Goal: Information Seeking & Learning: Learn about a topic

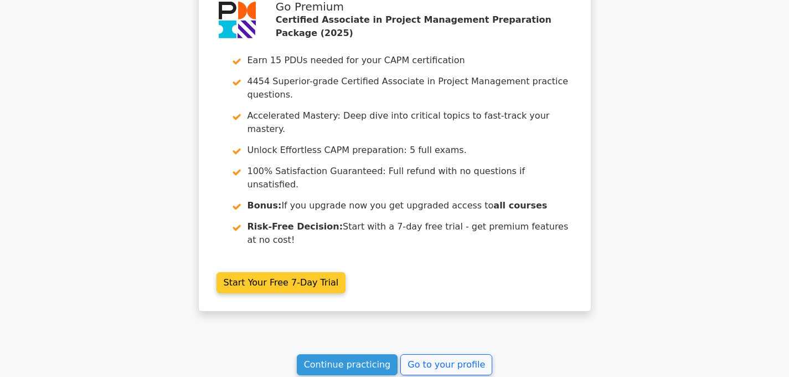
scroll to position [2077, 0]
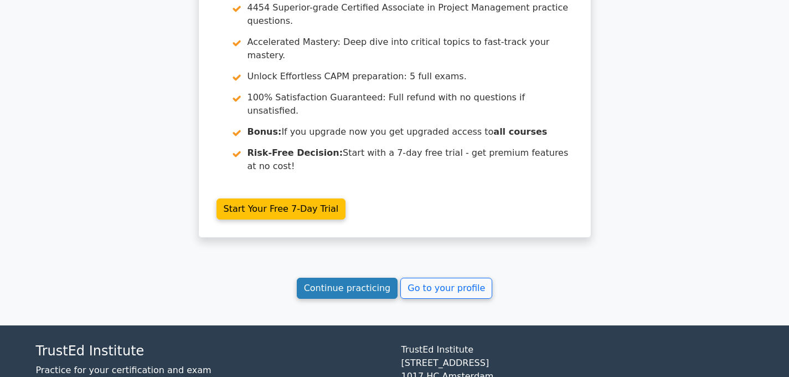
click at [323, 277] on link "Continue practicing" at bounding box center [347, 287] width 101 height 21
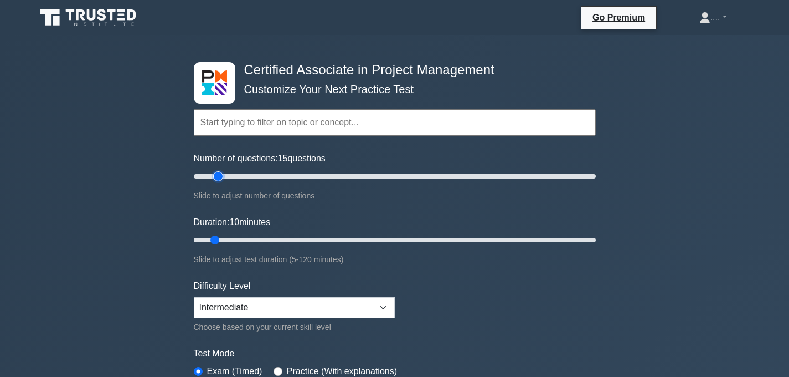
type input "15"
click at [215, 175] on input "Number of questions: 15 questions" at bounding box center [395, 175] width 402 height 13
type input "15"
click at [228, 240] on input "Duration: 15 minutes" at bounding box center [395, 239] width 402 height 13
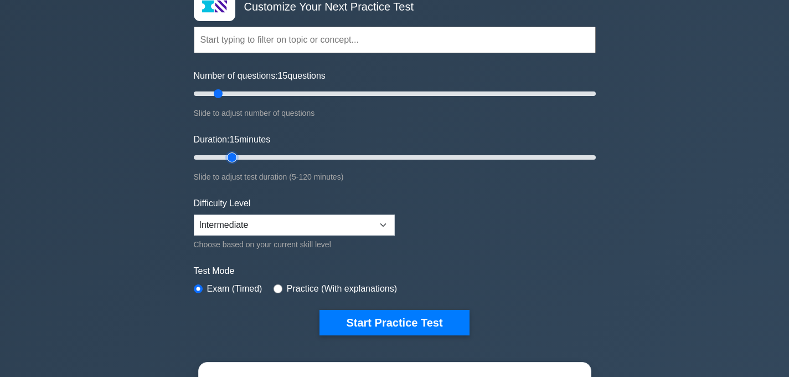
scroll to position [81, 0]
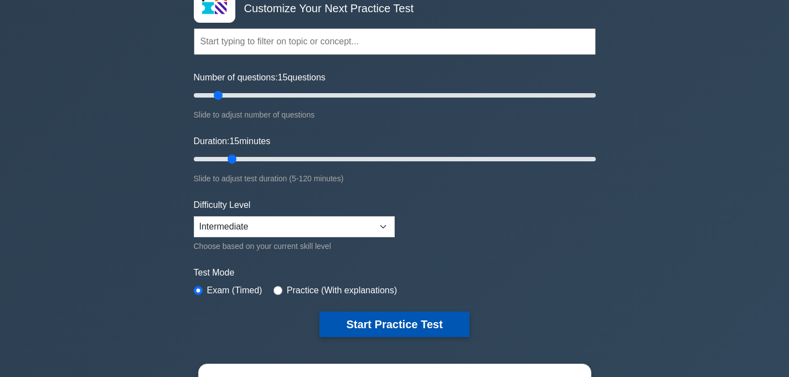
click at [351, 327] on button "Start Practice Test" at bounding box center [395, 323] width 150 height 25
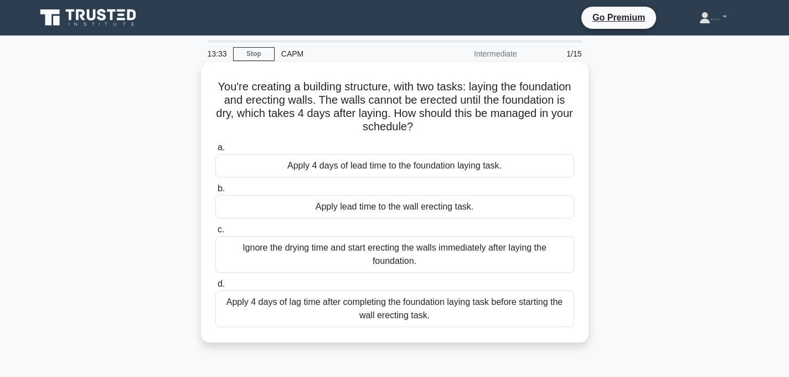
click at [361, 305] on div "Apply 4 days of lag time after completing the foundation laying task before sta…" at bounding box center [394, 308] width 359 height 37
click at [215, 287] on input "d. Apply 4 days of lag time after completing the foundation laying task before …" at bounding box center [215, 283] width 0 height 7
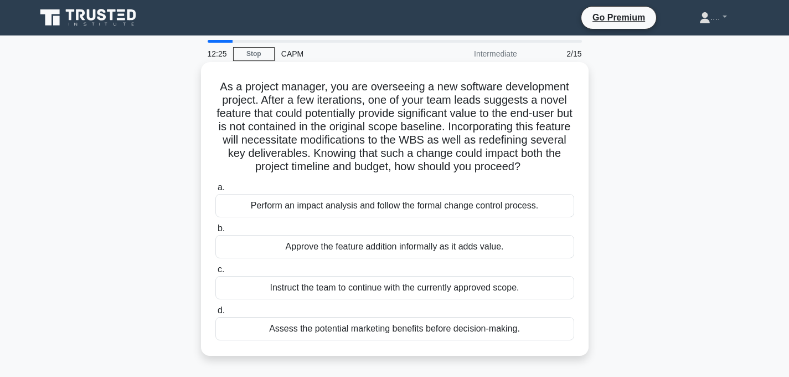
click at [360, 330] on div "Assess the potential marketing benefits before decision-making." at bounding box center [394, 328] width 359 height 23
click at [215, 314] on input "d. Assess the potential marketing benefits before decision-making." at bounding box center [215, 310] width 0 height 7
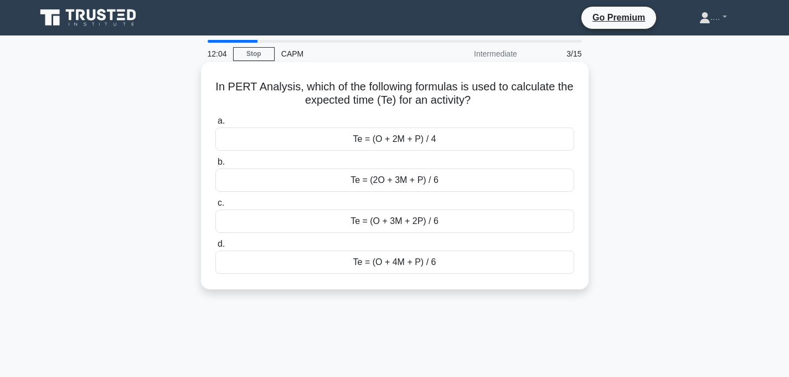
click at [364, 265] on div "Te = (O + 4M + P) / 6" at bounding box center [394, 261] width 359 height 23
click at [215, 248] on input "d. Te = (O + 4M + P) / 6" at bounding box center [215, 243] width 0 height 7
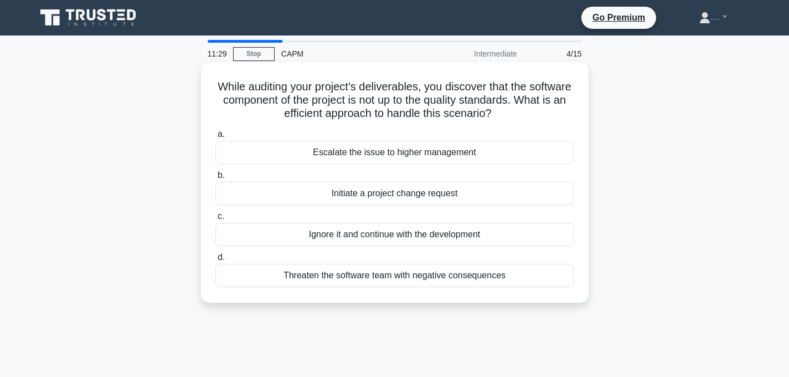
click at [348, 195] on div "Initiate a project change request" at bounding box center [394, 193] width 359 height 23
click at [215, 179] on input "b. Initiate a project change request" at bounding box center [215, 175] width 0 height 7
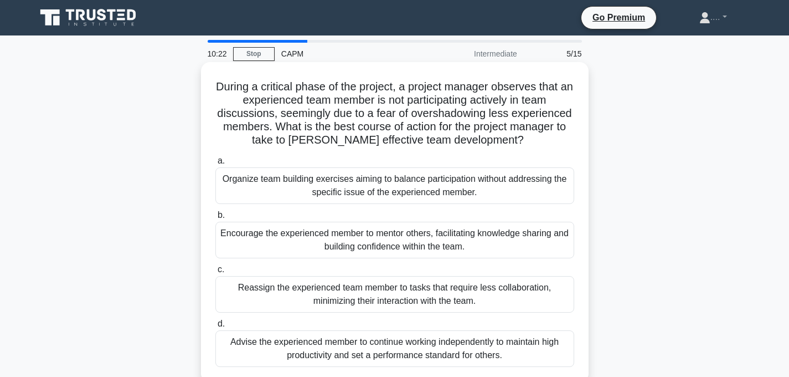
click at [372, 250] on div "Encourage the experienced member to mentor others, facilitating knowledge shari…" at bounding box center [394, 240] width 359 height 37
click at [215, 219] on input "b. Encourage the experienced member to mentor others, facilitating knowledge sh…" at bounding box center [215, 215] width 0 height 7
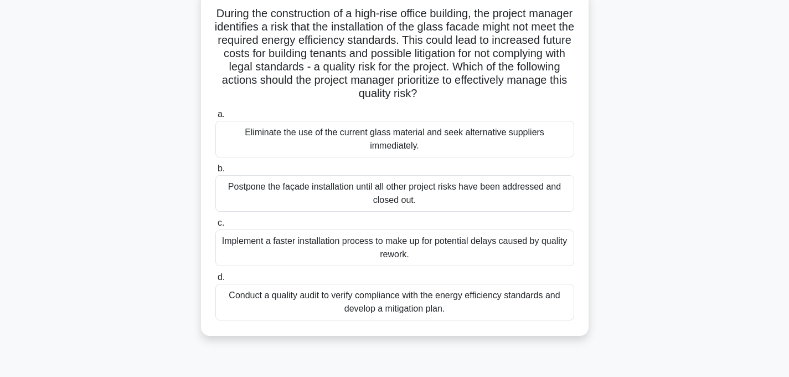
scroll to position [74, 0]
click at [423, 306] on div "Conduct a quality audit to verify compliance with the energy efficiency standar…" at bounding box center [394, 300] width 359 height 37
click at [215, 280] on input "d. Conduct a quality audit to verify compliance with the energy efficiency stan…" at bounding box center [215, 275] width 0 height 7
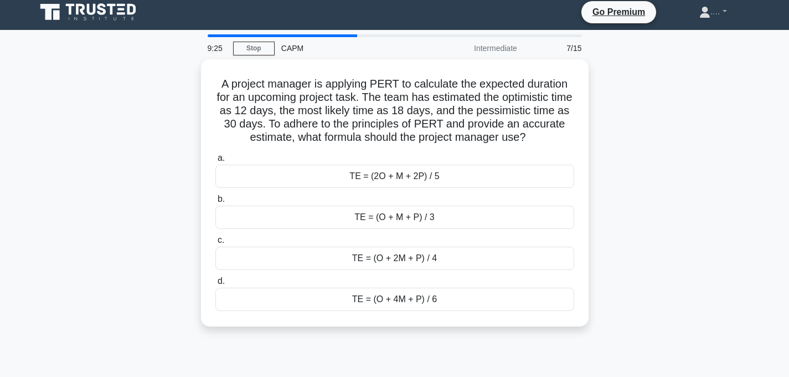
scroll to position [0, 0]
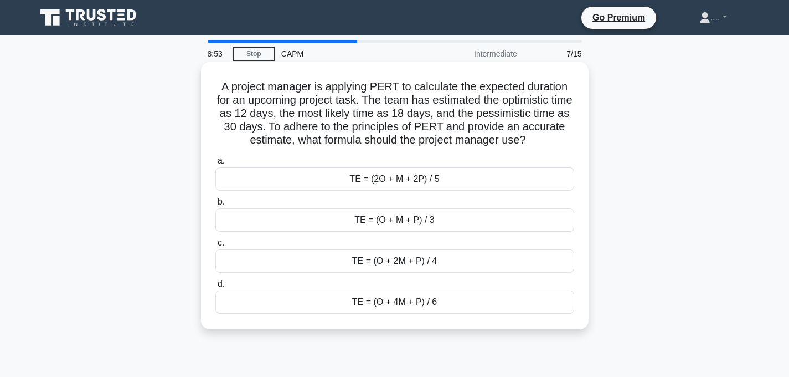
click at [460, 309] on div "TE = (O + 4M + P) / 6" at bounding box center [394, 301] width 359 height 23
click at [215, 287] on input "d. TE = (O + 4M + P) / 6" at bounding box center [215, 283] width 0 height 7
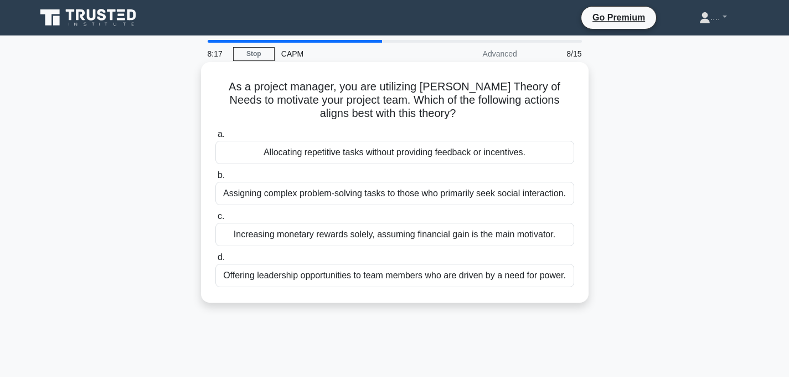
click at [493, 277] on div "Offering leadership opportunities to team members who are driven by a need for …" at bounding box center [394, 275] width 359 height 23
click at [215, 261] on input "d. Offering leadership opportunities to team members who are driven by a need f…" at bounding box center [215, 257] width 0 height 7
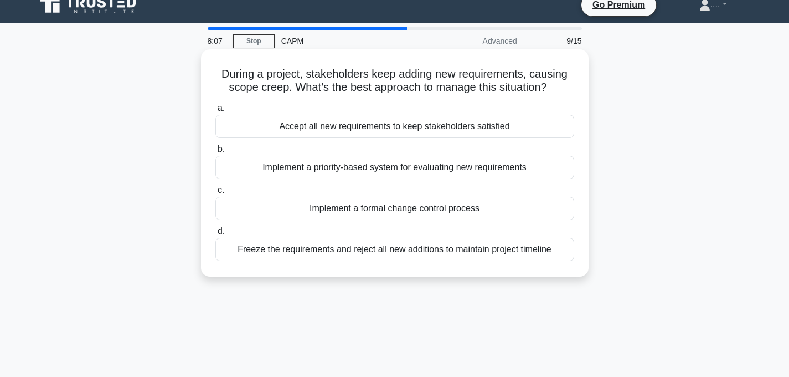
scroll to position [15, 0]
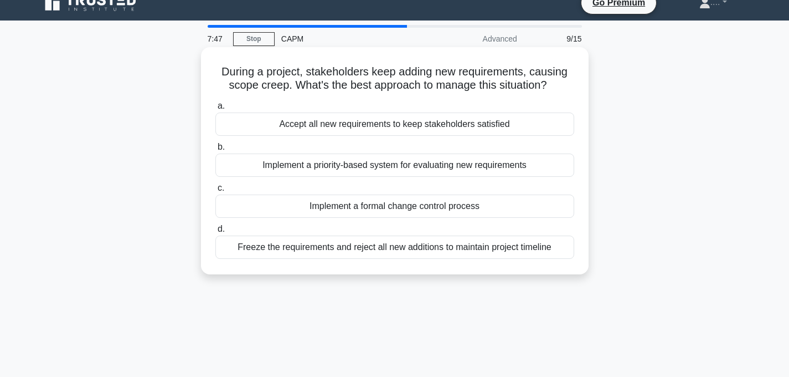
click at [534, 67] on h5 "During a project, stakeholders keep adding new requirements, causing scope cree…" at bounding box center [394, 79] width 361 height 28
click at [454, 208] on div "Implement a formal change control process" at bounding box center [394, 205] width 359 height 23
click at [215, 192] on input "c. Implement a formal change control process" at bounding box center [215, 187] width 0 height 7
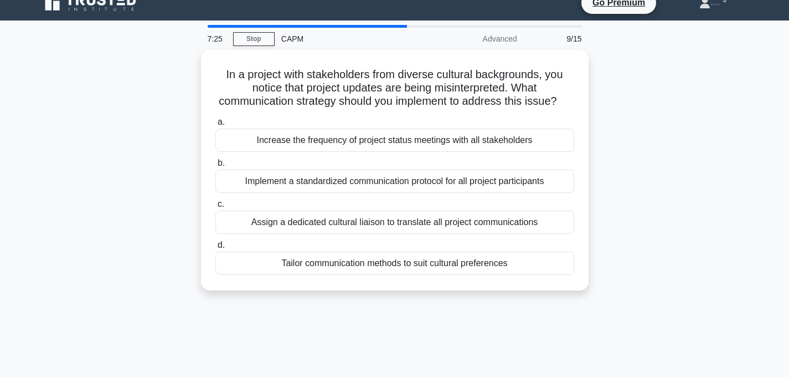
scroll to position [0, 0]
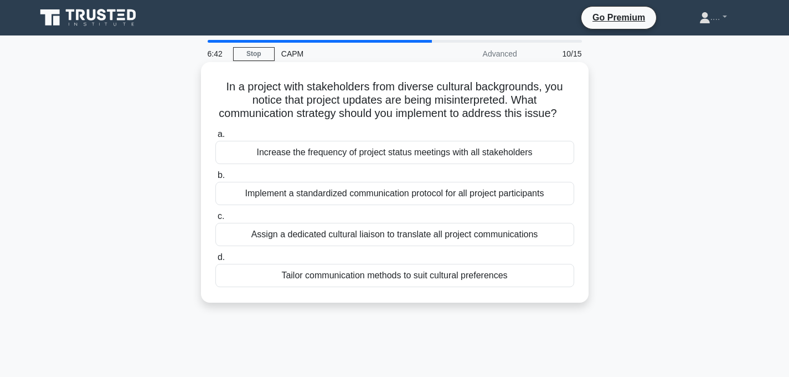
click at [363, 274] on div "Tailor communication methods to suit cultural preferences" at bounding box center [394, 275] width 359 height 23
click at [215, 261] on input "d. Tailor communication methods to suit cultural preferences" at bounding box center [215, 257] width 0 height 7
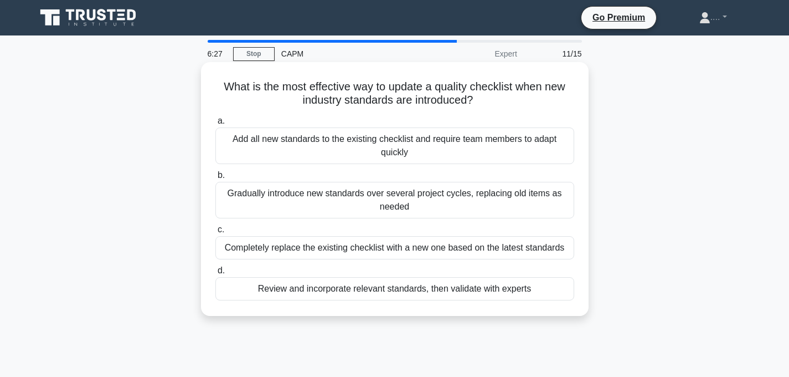
click at [376, 112] on div "a. Add all new standards to the existing checklist and require team members to …" at bounding box center [395, 207] width 372 height 191
click at [409, 200] on div "Gradually introduce new standards over several project cycles, replacing old it…" at bounding box center [394, 200] width 359 height 37
click at [215, 179] on input "b. Gradually introduce new standards over several project cycles, replacing old…" at bounding box center [215, 175] width 0 height 7
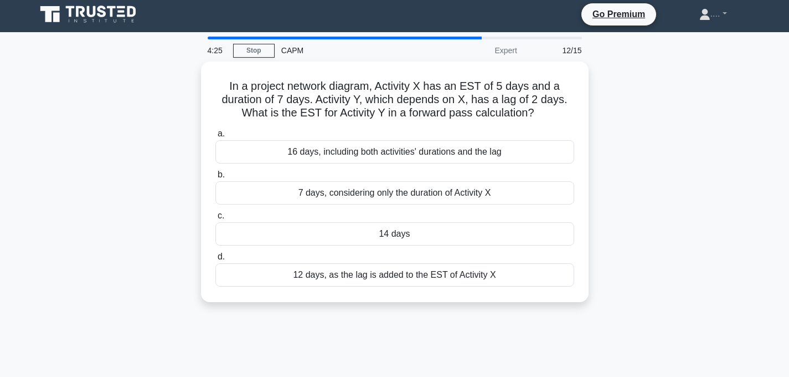
scroll to position [5, 0]
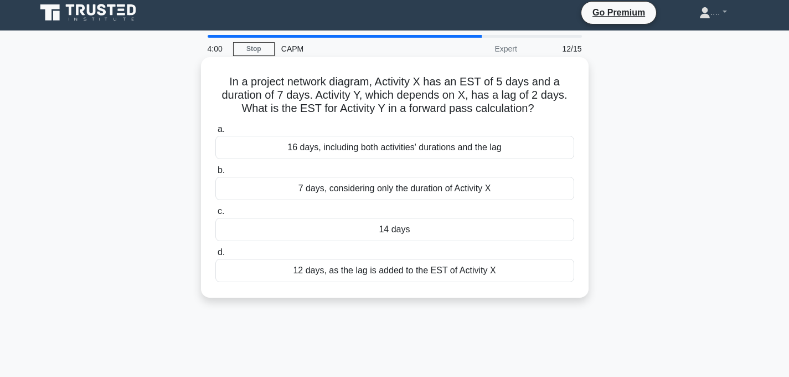
click at [477, 274] on div "12 days, as the lag is added to the EST of Activity X" at bounding box center [394, 270] width 359 height 23
click at [215, 256] on input "d. 12 days, as the lag is added to the EST of Activity X" at bounding box center [215, 252] width 0 height 7
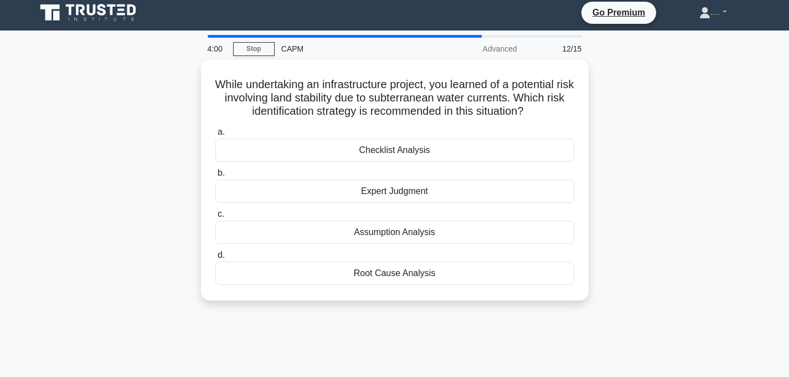
scroll to position [0, 0]
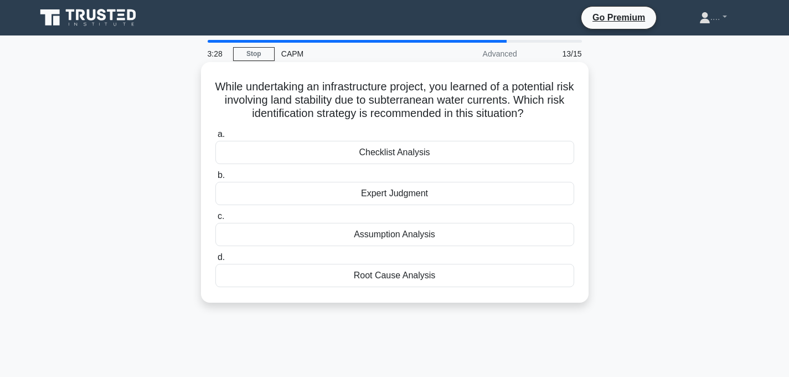
click at [452, 275] on div "Root Cause Analysis" at bounding box center [394, 275] width 359 height 23
click at [215, 261] on input "d. Root Cause Analysis" at bounding box center [215, 257] width 0 height 7
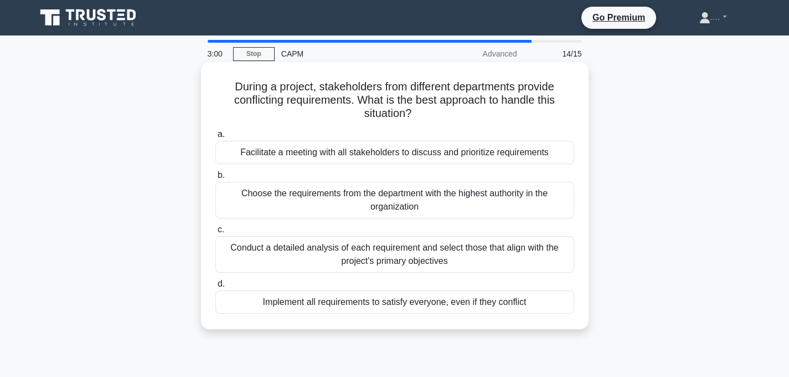
click at [409, 249] on div "Conduct a detailed analysis of each requirement and select those that align wit…" at bounding box center [394, 254] width 359 height 37
click at [215, 233] on input "c. Conduct a detailed analysis of each requirement and select those that align …" at bounding box center [215, 229] width 0 height 7
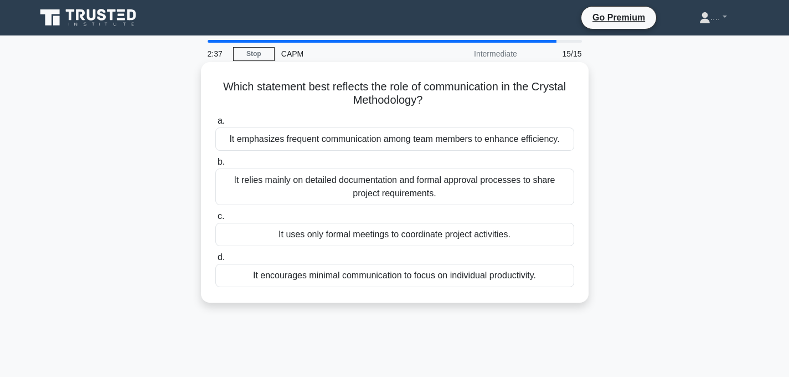
click at [459, 106] on h5 "Which statement best reflects the role of communication in the Crystal Methodol…" at bounding box center [394, 94] width 361 height 28
click at [426, 188] on div "It relies mainly on detailed documentation and formal approval processes to sha…" at bounding box center [394, 186] width 359 height 37
click at [215, 166] on input "b. It relies mainly on detailed documentation and formal approval processes to …" at bounding box center [215, 161] width 0 height 7
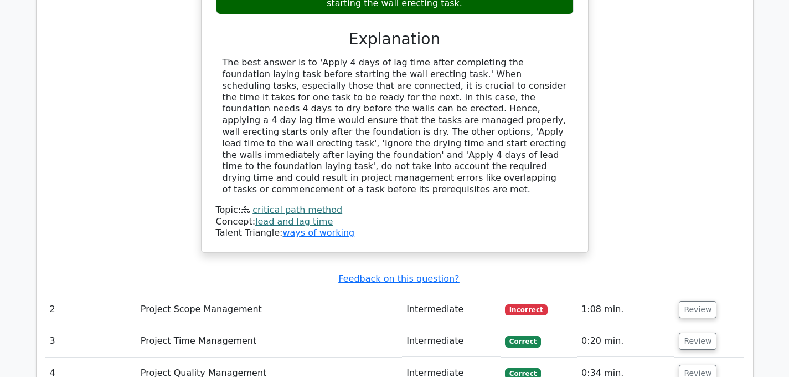
scroll to position [1397, 0]
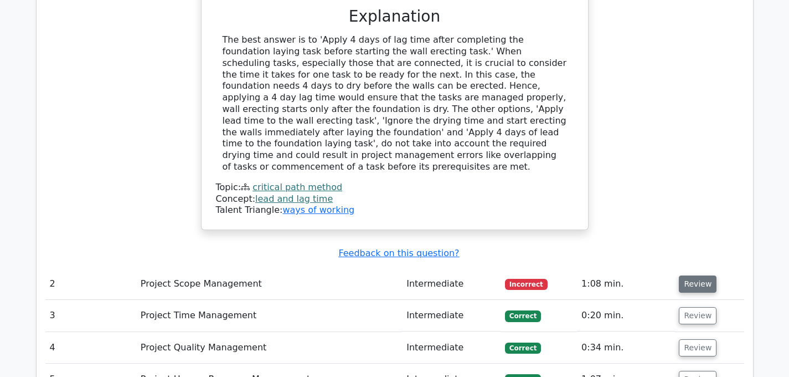
click at [682, 275] on button "Review" at bounding box center [698, 283] width 38 height 17
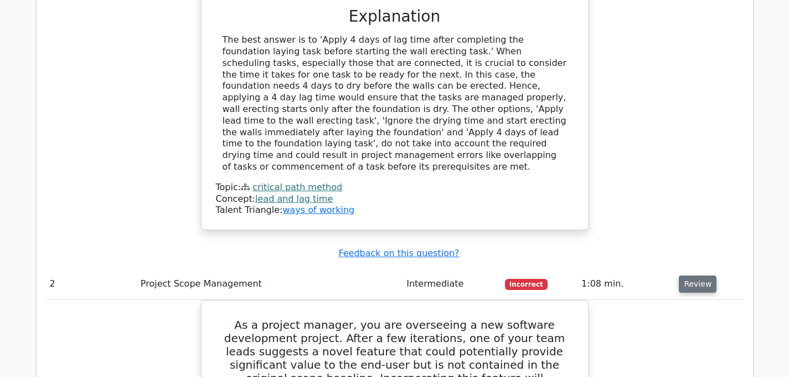
click at [682, 275] on button "Review" at bounding box center [698, 283] width 38 height 17
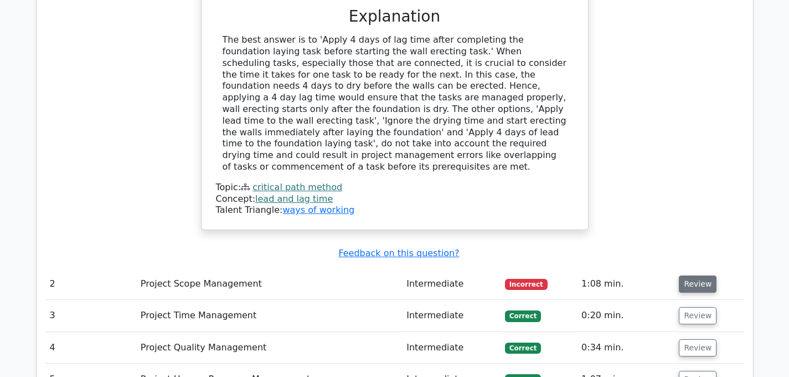
click at [682, 275] on button "Review" at bounding box center [698, 283] width 38 height 17
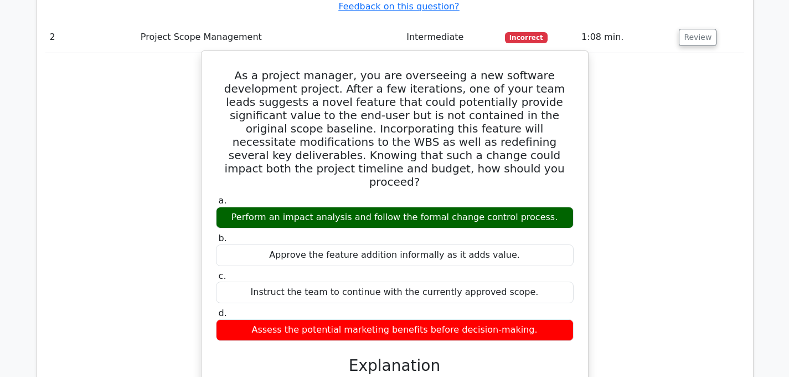
scroll to position [1645, 0]
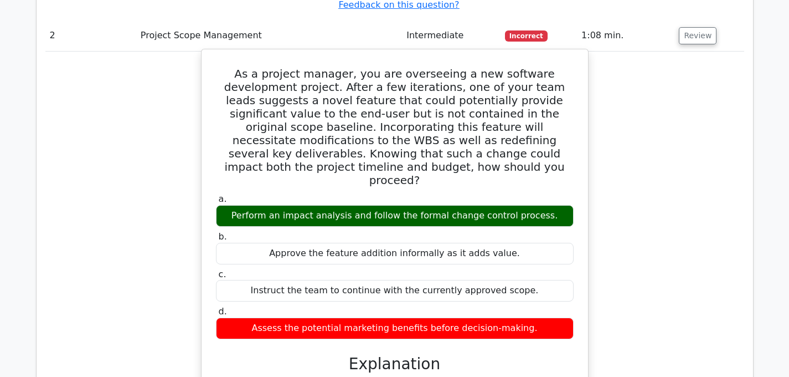
click at [395, 269] on label "c. Instruct the team to continue with the currently approved scope." at bounding box center [395, 285] width 358 height 33
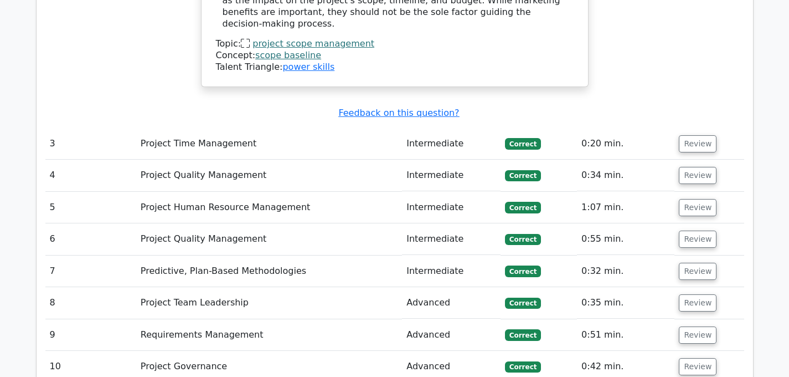
scroll to position [2292, 0]
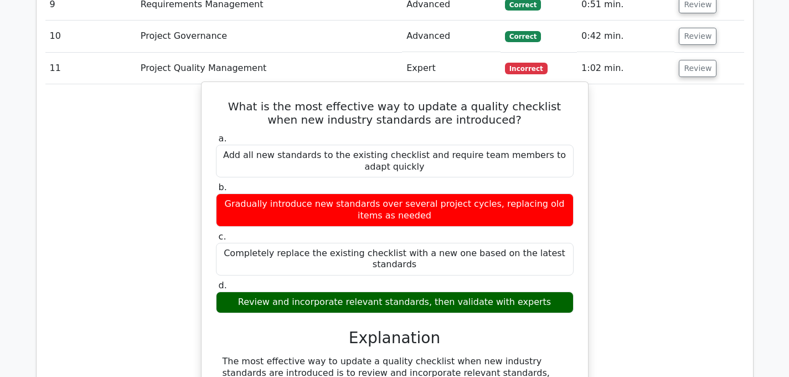
scroll to position [2619, 0]
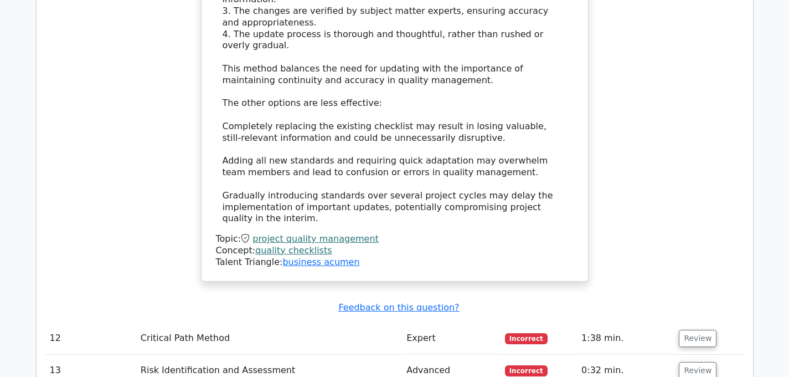
scroll to position [3048, 0]
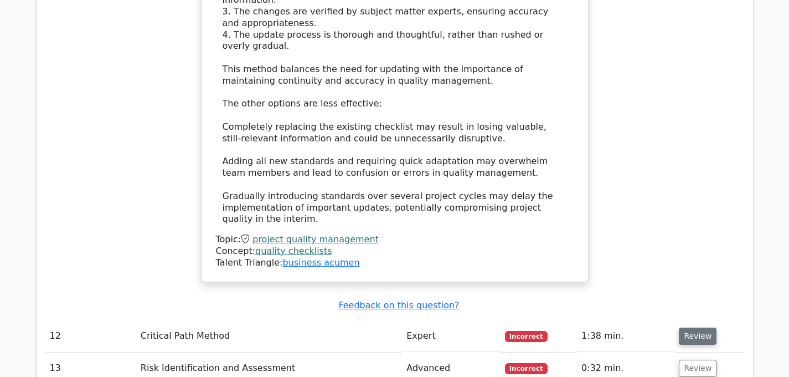
click at [692, 327] on button "Review" at bounding box center [698, 335] width 38 height 17
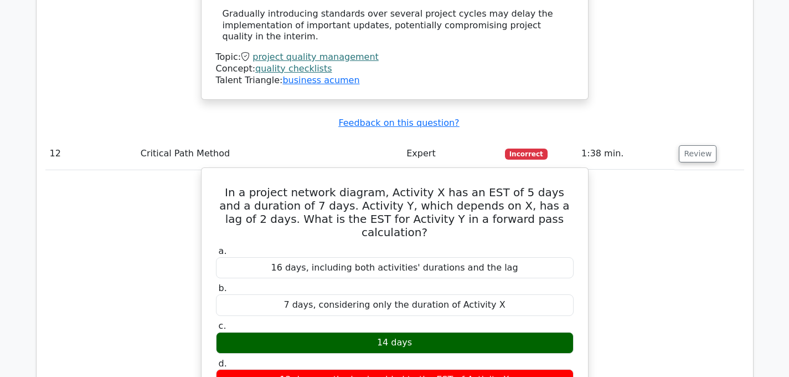
scroll to position [3232, 0]
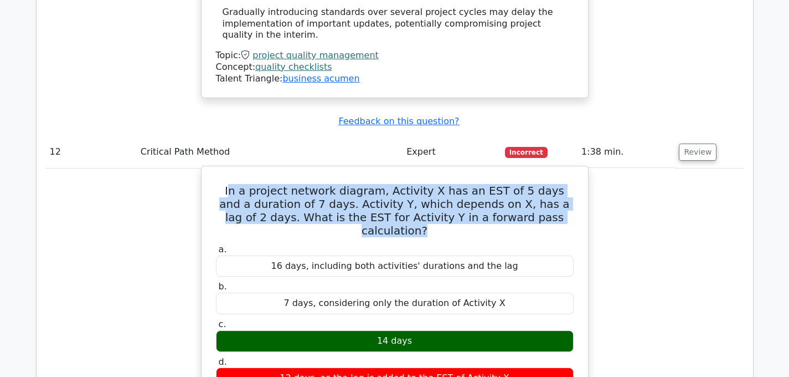
drag, startPoint x: 232, startPoint y: 86, endPoint x: 543, endPoint y: 110, distance: 312.2
click at [544, 184] on h5 "In a project network diagram, Activity X has an EST of 5 days and a duration of…" at bounding box center [395, 210] width 360 height 53
copy h5 "n a project network diagram, Activity X has an EST of 5 days and a duration of …"
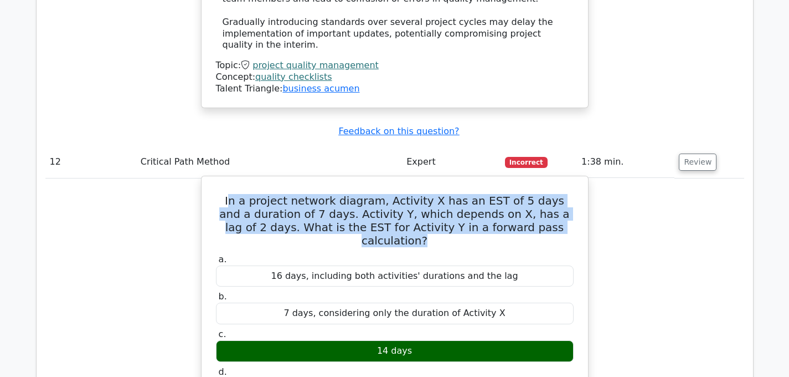
scroll to position [3214, 0]
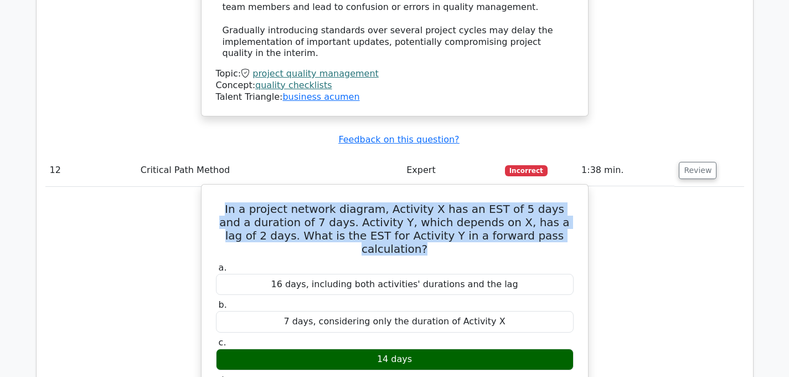
drag, startPoint x: 230, startPoint y: 104, endPoint x: 546, endPoint y: 143, distance: 318.1
copy h5 "In a project network diagram, Activity X has an EST of 5 days and a duration of…"
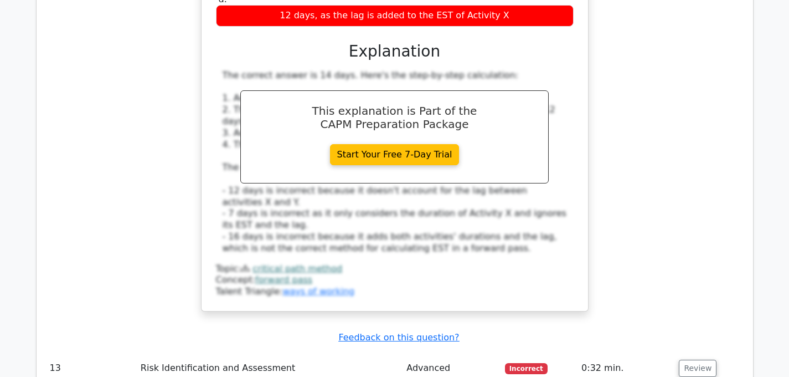
scroll to position [3596, 0]
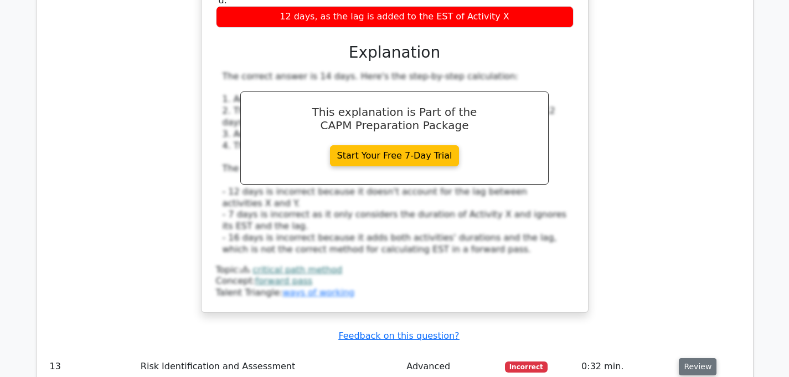
click at [681, 358] on button "Review" at bounding box center [698, 366] width 38 height 17
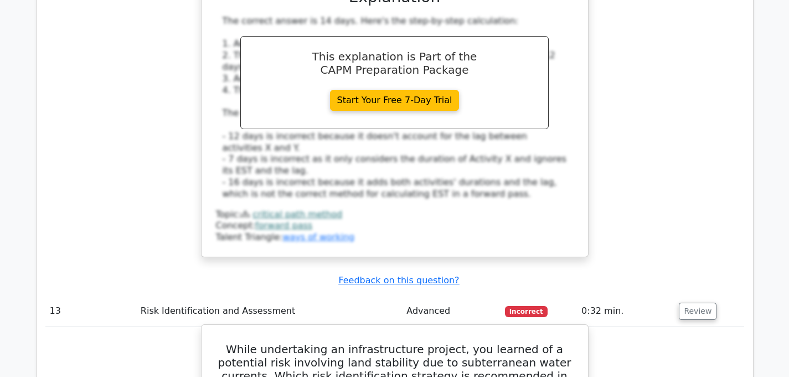
scroll to position [3657, 0]
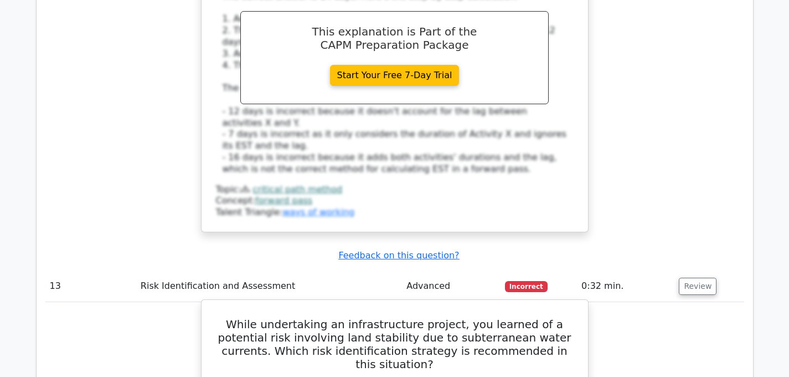
scroll to position [3677, 0]
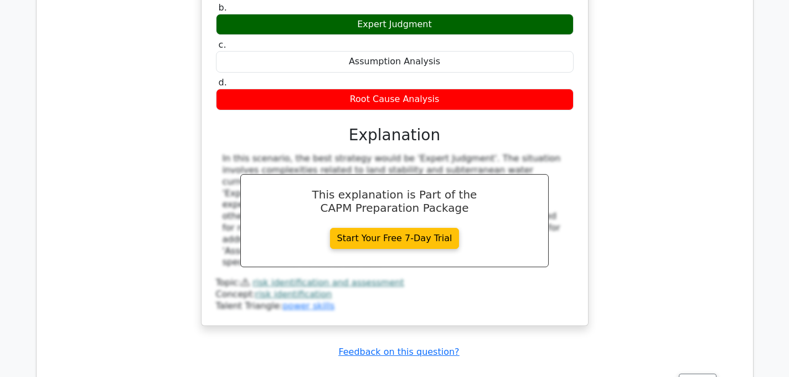
scroll to position [4097, 0]
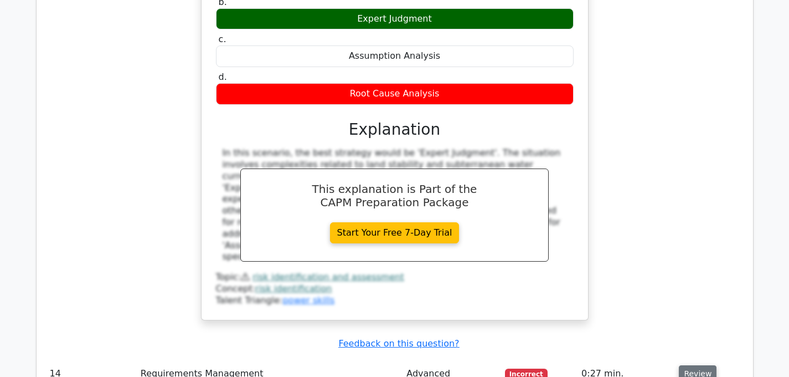
click at [696, 365] on button "Review" at bounding box center [698, 373] width 38 height 17
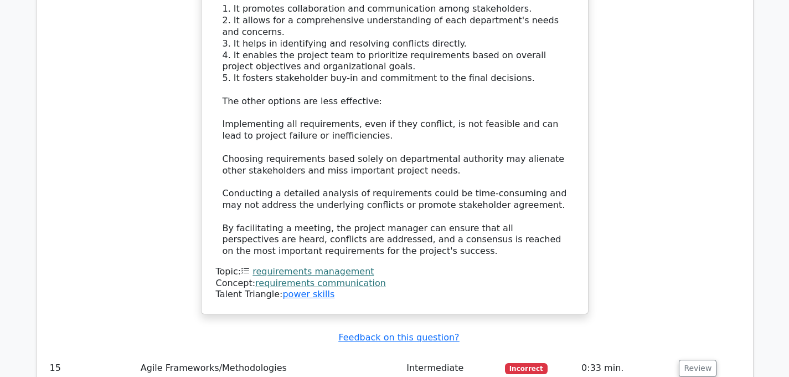
scroll to position [4832, 0]
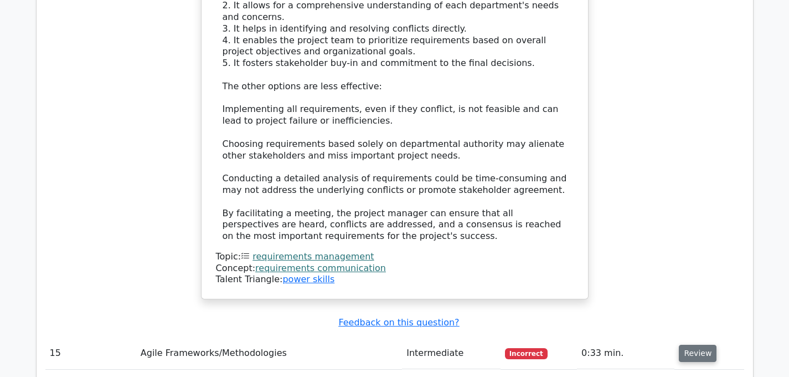
click at [680, 344] on button "Review" at bounding box center [698, 352] width 38 height 17
click at [698, 344] on button "Review" at bounding box center [698, 352] width 38 height 17
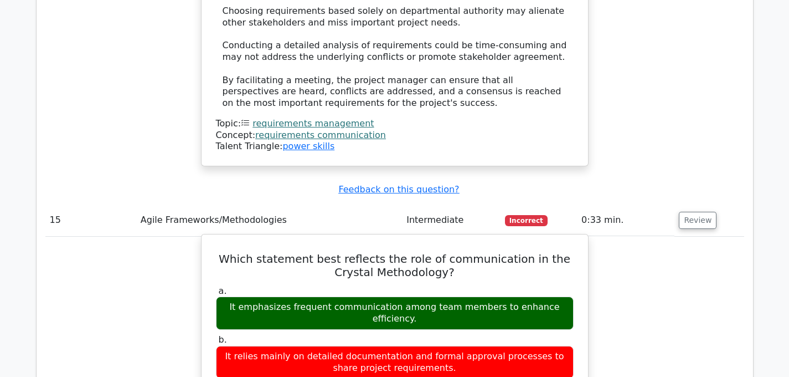
scroll to position [4963, 0]
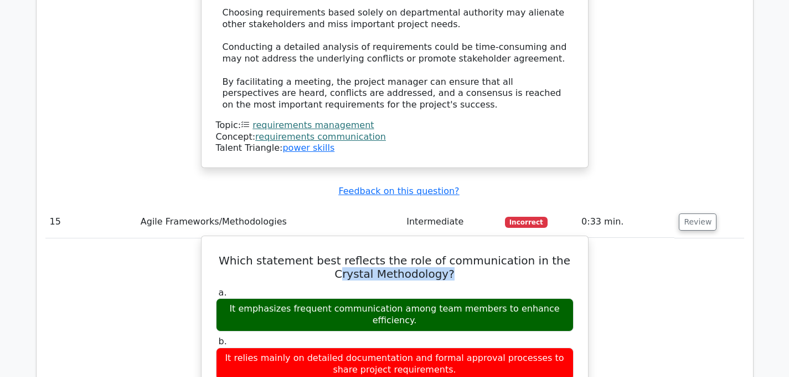
drag, startPoint x: 542, startPoint y: 107, endPoint x: 549, endPoint y: 112, distance: 9.5
click at [552, 254] on h5 "Which statement best reflects the role of communication in the Crystal Methodol…" at bounding box center [395, 267] width 360 height 27
click at [537, 254] on h5 "Which statement best reflects the role of communication in the Crystal Methodol…" at bounding box center [395, 267] width 360 height 27
drag, startPoint x: 533, startPoint y: 104, endPoint x: 553, endPoint y: 127, distance: 30.7
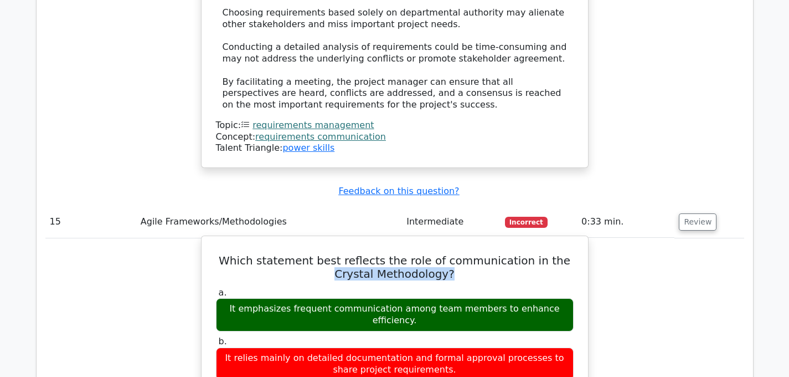
copy h5 "Crystal Methodology?"
click at [395, 285] on div "a. It emphasizes frequent communication among team members to enhance efficienc…" at bounding box center [394, 371] width 371 height 173
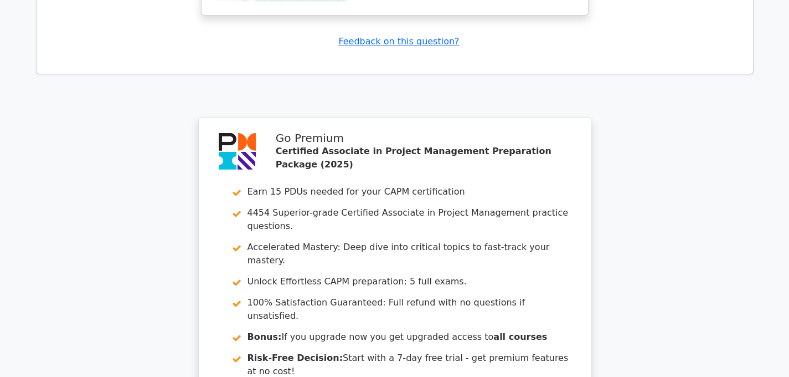
scroll to position [5744, 0]
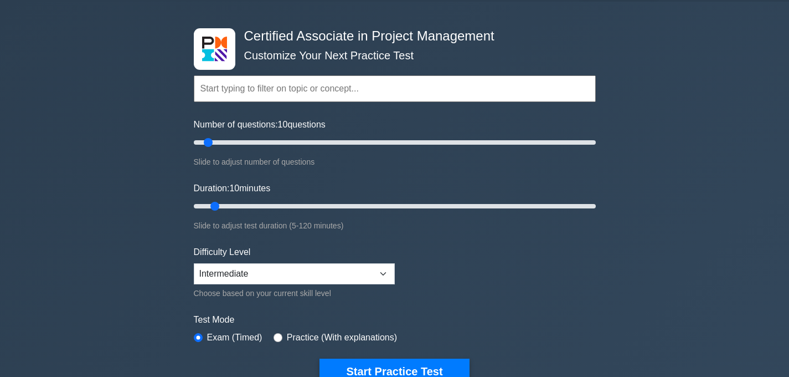
scroll to position [35, 0]
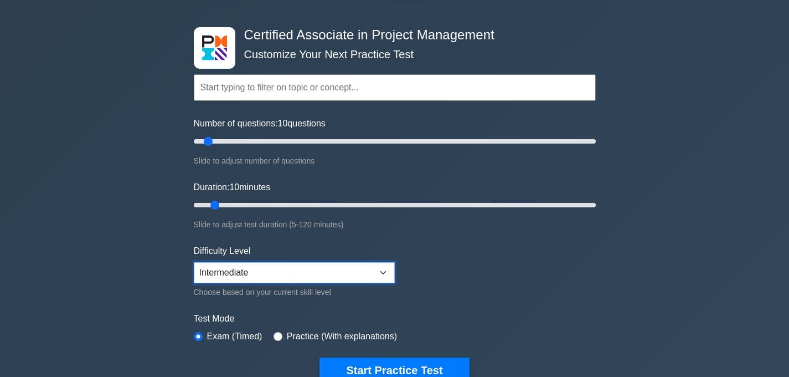
click at [364, 272] on select "Beginner Intermediate Expert" at bounding box center [294, 272] width 201 height 21
select select "expert"
click at [194, 262] on select "Beginner Intermediate Expert" at bounding box center [294, 272] width 201 height 21
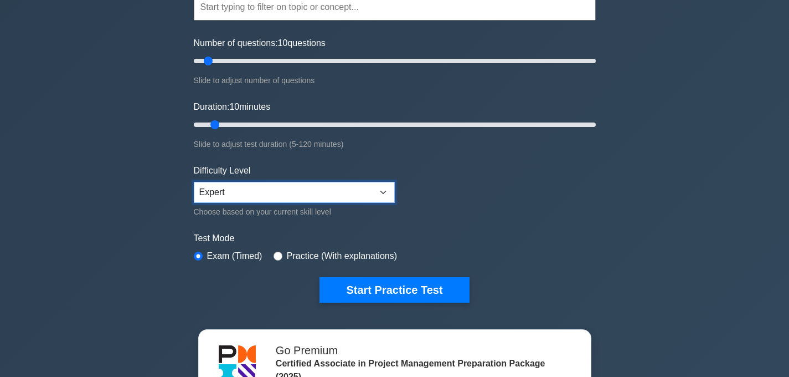
scroll to position [119, 0]
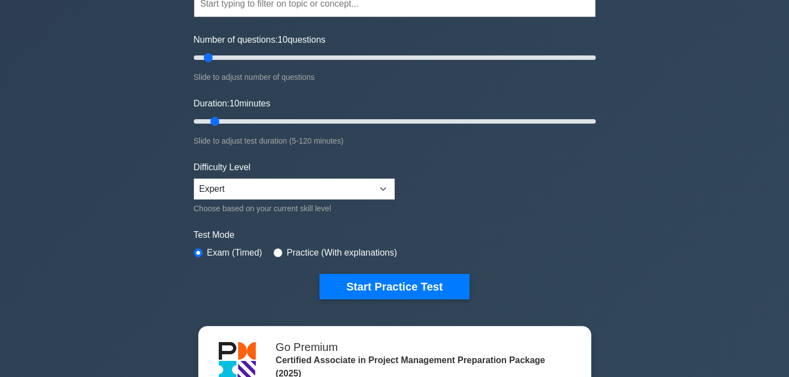
click at [352, 292] on button "Start Practice Test" at bounding box center [395, 286] width 150 height 25
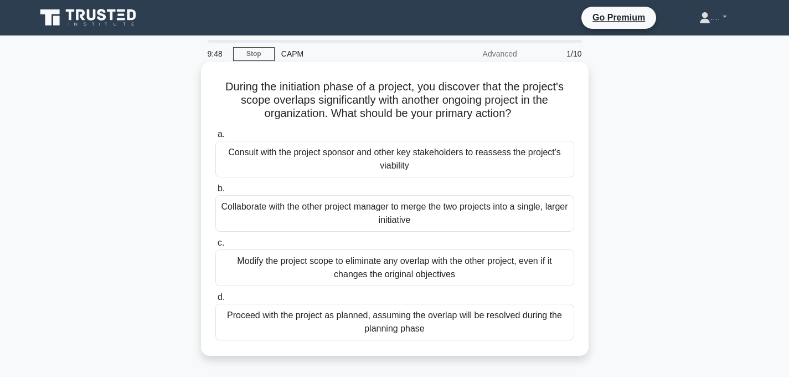
click at [370, 120] on h5 "During the initiation phase of a project, you discover that the project's scope…" at bounding box center [394, 100] width 361 height 41
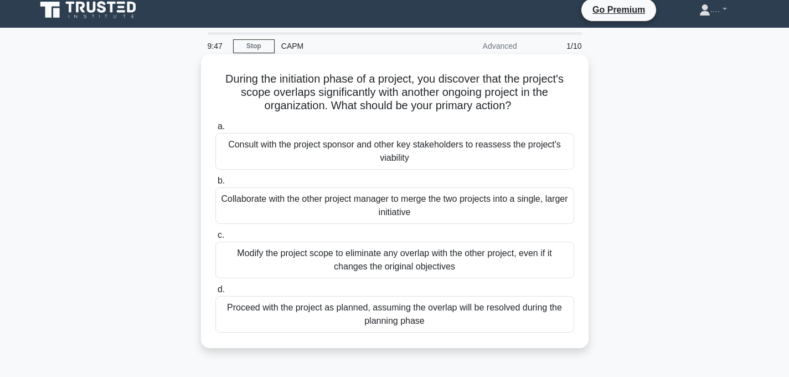
scroll to position [11, 0]
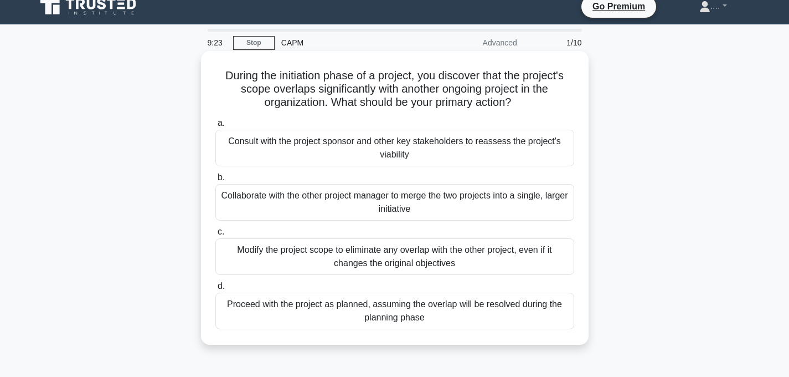
click at [409, 153] on div "Consult with the project sponsor and other key stakeholders to reassess the pro…" at bounding box center [394, 148] width 359 height 37
click at [215, 127] on input "a. Consult with the project sponsor and other key stakeholders to reassess the …" at bounding box center [215, 123] width 0 height 7
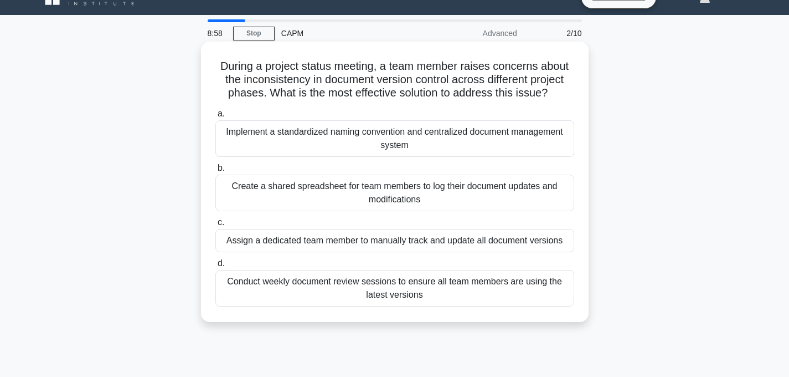
scroll to position [21, 0]
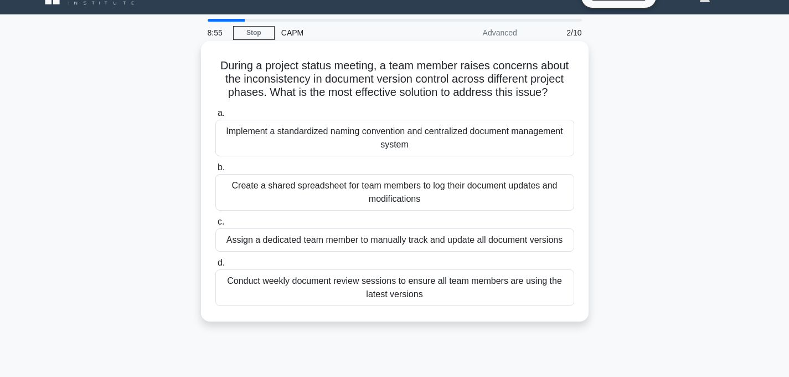
click at [419, 116] on label "a. Implement a standardized naming convention and centralized document manageme…" at bounding box center [394, 131] width 359 height 50
click at [215, 116] on input "a. Implement a standardized naming convention and centralized document manageme…" at bounding box center [215, 113] width 0 height 7
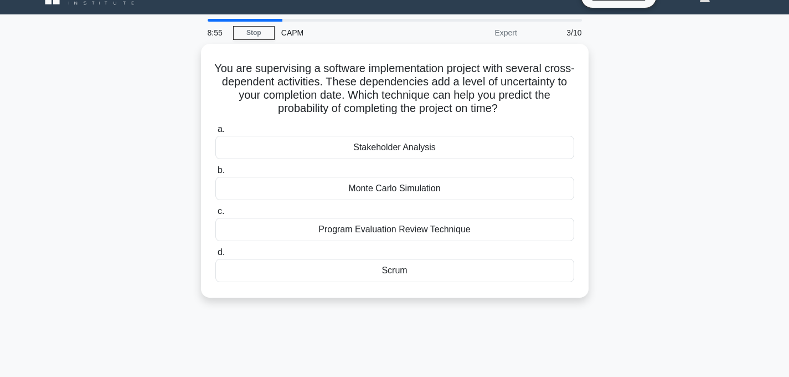
scroll to position [0, 0]
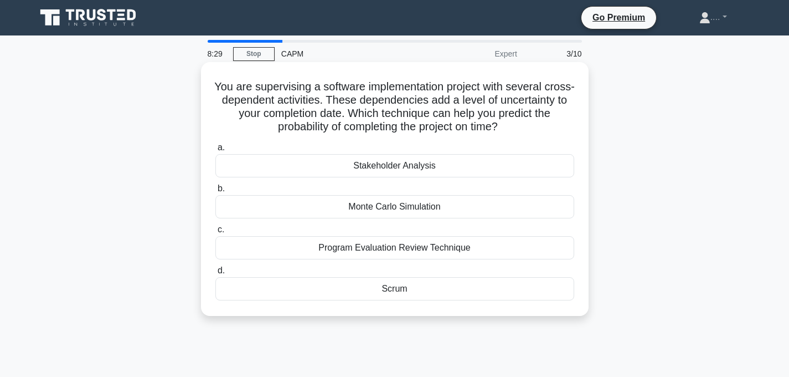
click at [407, 205] on div "Monte Carlo Simulation" at bounding box center [394, 206] width 359 height 23
click at [215, 192] on input "b. Monte Carlo Simulation" at bounding box center [215, 188] width 0 height 7
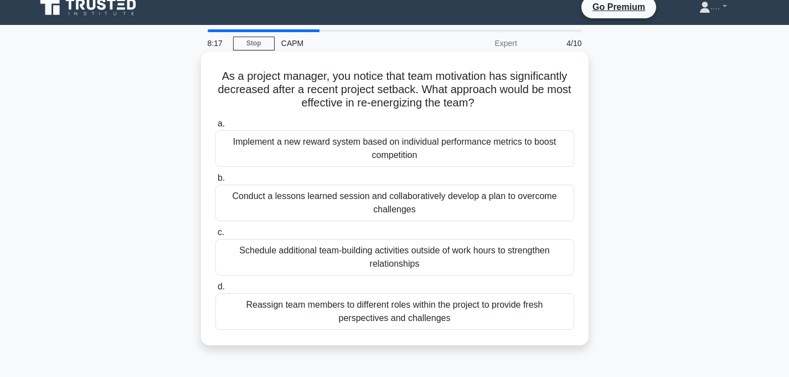
scroll to position [11, 0]
click at [395, 148] on div "Implement a new reward system based on individual performance metrics to boost …" at bounding box center [394, 148] width 359 height 37
click at [215, 127] on input "a. Implement a new reward system based on individual performance metrics to boo…" at bounding box center [215, 123] width 0 height 7
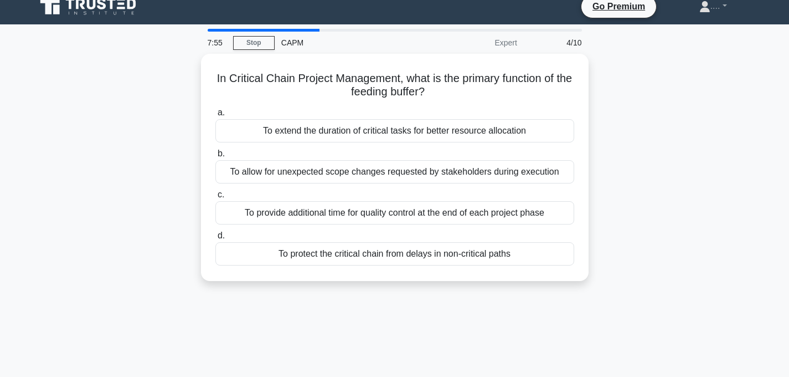
scroll to position [0, 0]
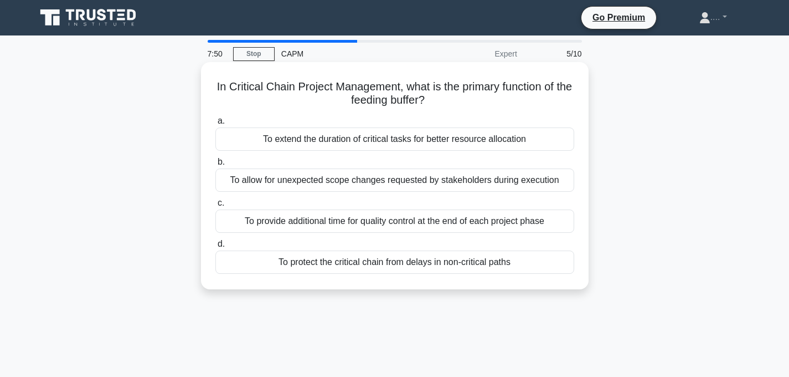
click at [389, 104] on h5 "In Critical Chain Project Management, what is the primary function of the feedi…" at bounding box center [394, 94] width 361 height 28
click at [341, 181] on div "To allow for unexpected scope changes requested by stakeholders during execution" at bounding box center [394, 179] width 359 height 23
click at [215, 166] on input "b. To allow for unexpected scope changes requested by stakeholders during execu…" at bounding box center [215, 161] width 0 height 7
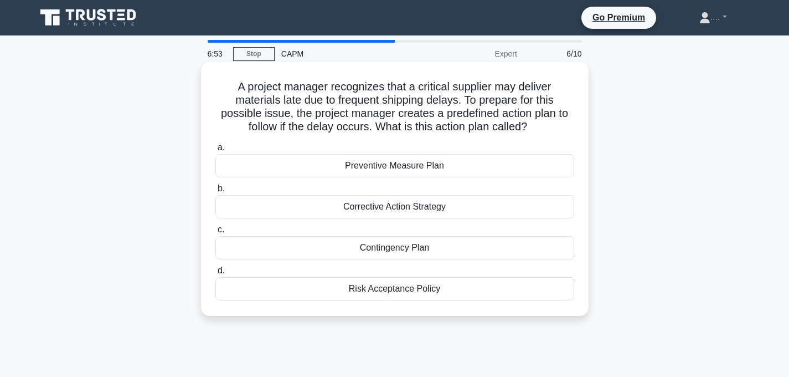
click at [394, 246] on div "Contingency Plan" at bounding box center [394, 247] width 359 height 23
click at [215, 233] on input "c. Contingency Plan" at bounding box center [215, 229] width 0 height 7
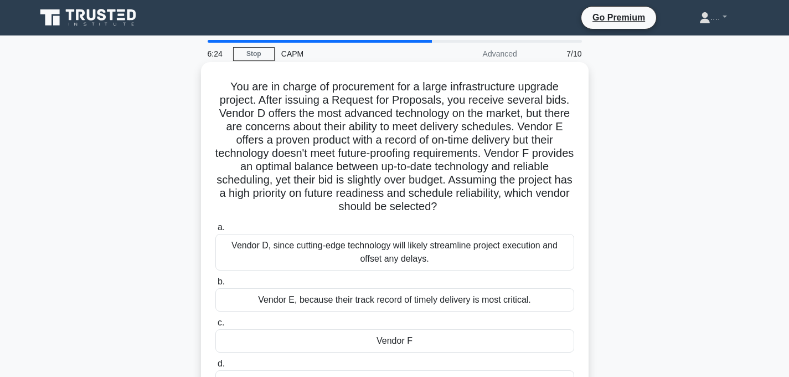
click at [378, 158] on h5 "You are in charge of procurement for a large infrastructure upgrade project. Af…" at bounding box center [394, 147] width 361 height 134
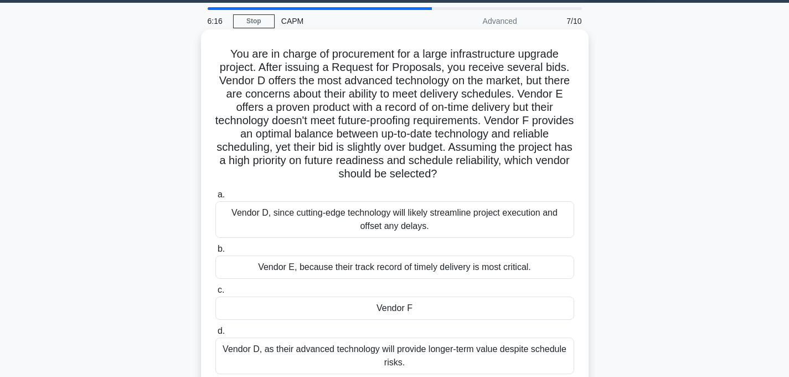
scroll to position [31, 0]
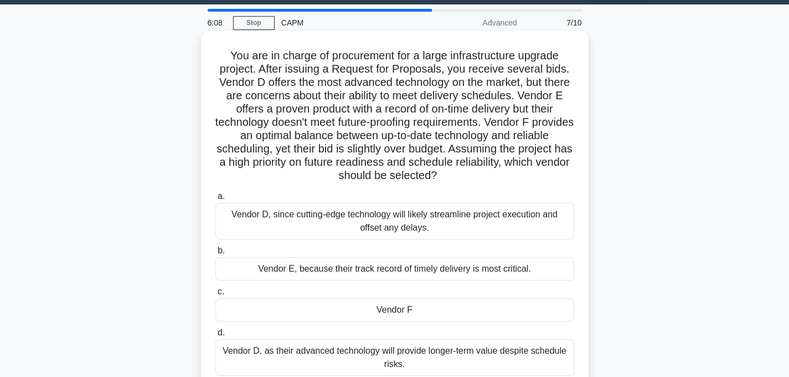
click at [408, 140] on h5 "You are in charge of procurement for a large infrastructure upgrade project. Af…" at bounding box center [394, 116] width 361 height 134
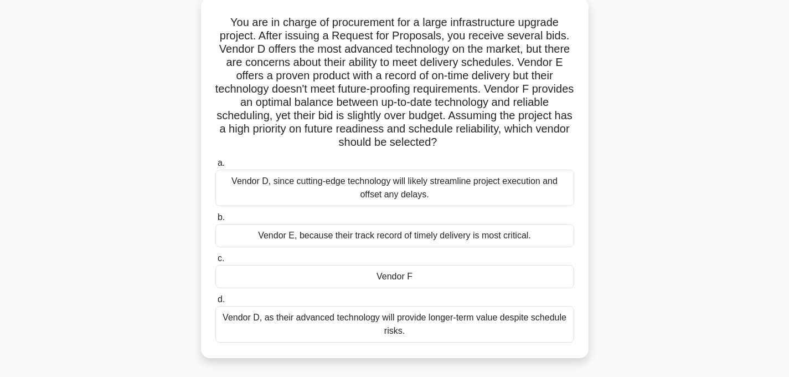
scroll to position [65, 0]
click at [413, 143] on h5 "You are in charge of procurement for a large infrastructure upgrade project. Af…" at bounding box center [394, 82] width 361 height 134
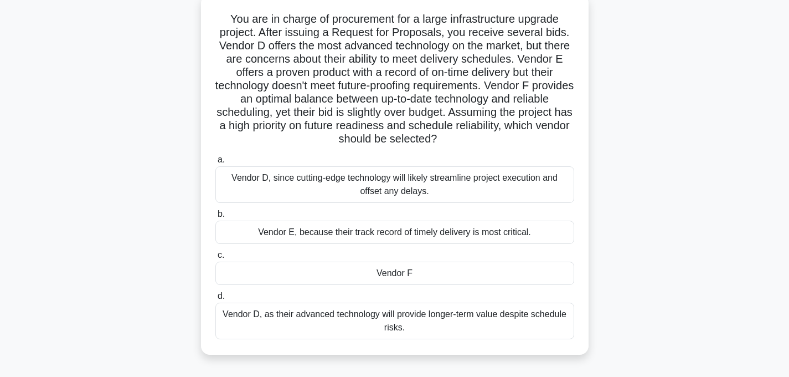
click at [405, 190] on div "Vendor D, since cutting-edge technology will likely streamline project executio…" at bounding box center [394, 184] width 359 height 37
click at [215, 163] on input "a. Vendor D, since cutting-edge technology will likely streamline project execu…" at bounding box center [215, 159] width 0 height 7
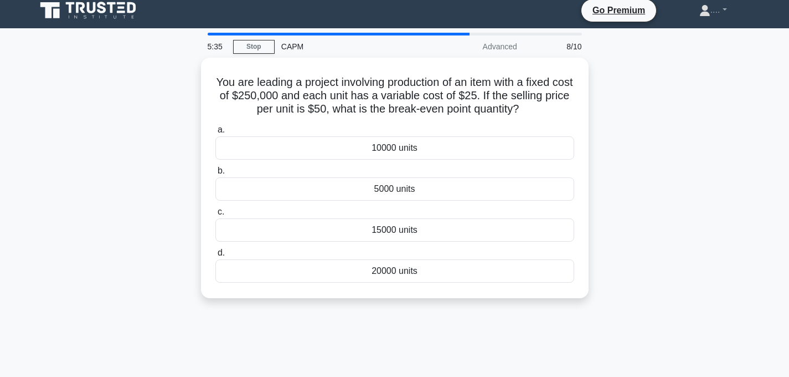
scroll to position [0, 0]
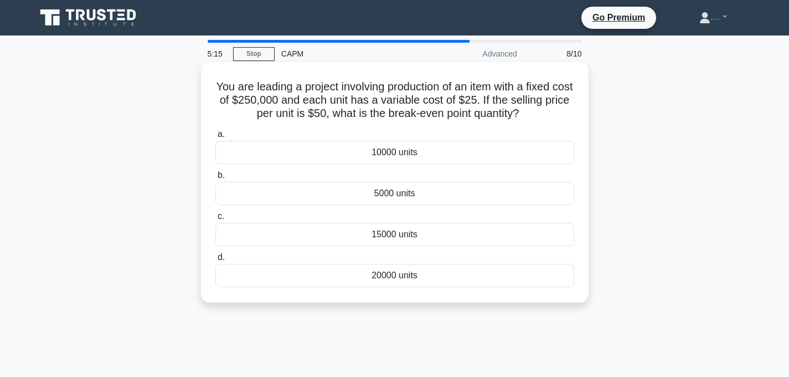
drag, startPoint x: 211, startPoint y: 86, endPoint x: 272, endPoint y: 121, distance: 70.7
click at [274, 122] on div "You are leading a project involving production of an item with a fixed cost of …" at bounding box center [394, 181] width 379 height 231
copy h5 "You are leading a project involving production of an item with a fixed cost of …"
click at [325, 282] on div "20000 units" at bounding box center [394, 275] width 359 height 23
click at [215, 261] on input "d. 20000 units" at bounding box center [215, 257] width 0 height 7
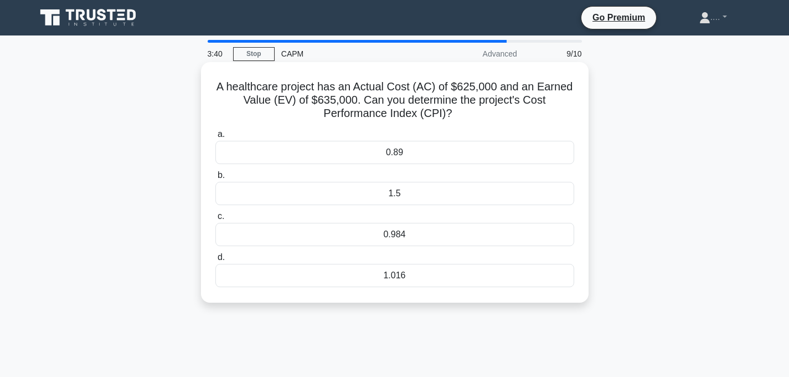
click at [397, 283] on div "1.016" at bounding box center [394, 275] width 359 height 23
click at [215, 261] on input "d. 1.016" at bounding box center [215, 257] width 0 height 7
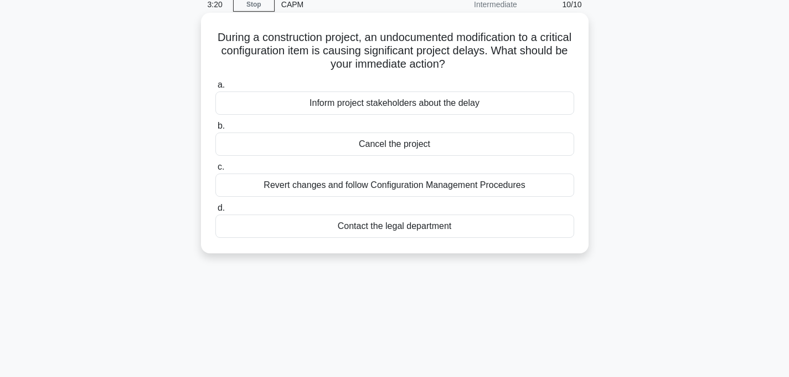
scroll to position [53, 0]
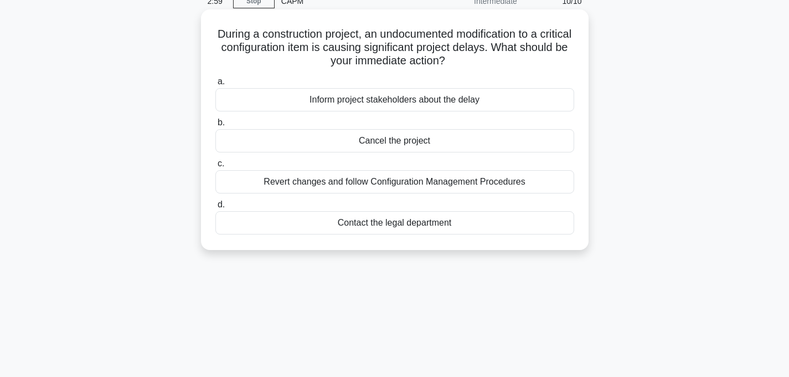
click at [441, 181] on div "Revert changes and follow Configuration Management Procedures" at bounding box center [394, 181] width 359 height 23
click at [215, 167] on input "c. Revert changes and follow Configuration Management Procedures" at bounding box center [215, 163] width 0 height 7
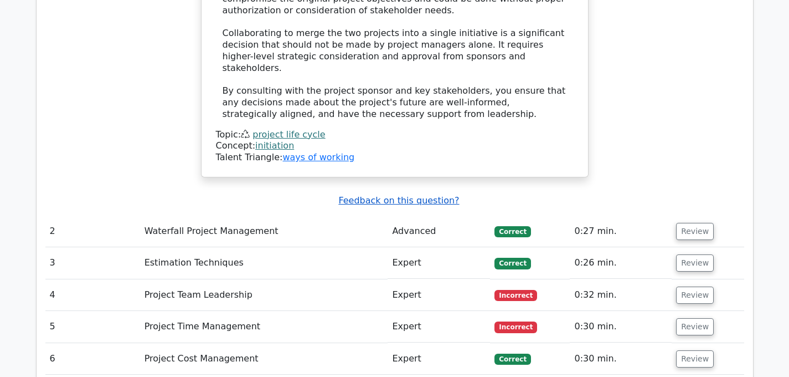
scroll to position [1639, 0]
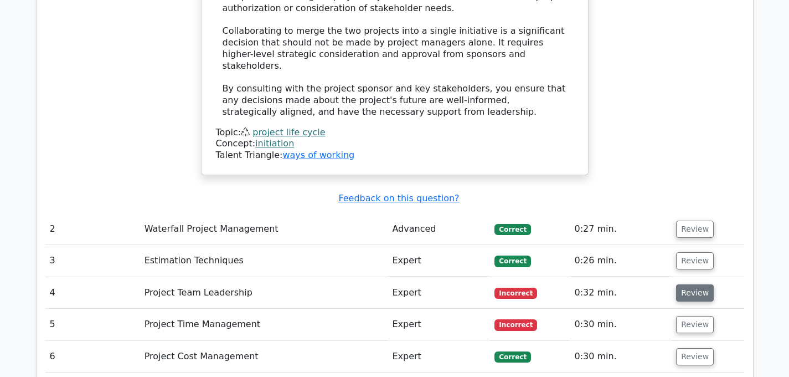
click at [686, 284] on button "Review" at bounding box center [695, 292] width 38 height 17
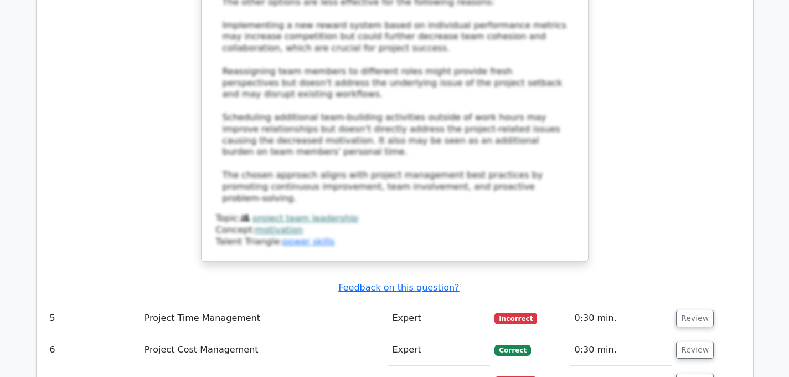
scroll to position [2386, 0]
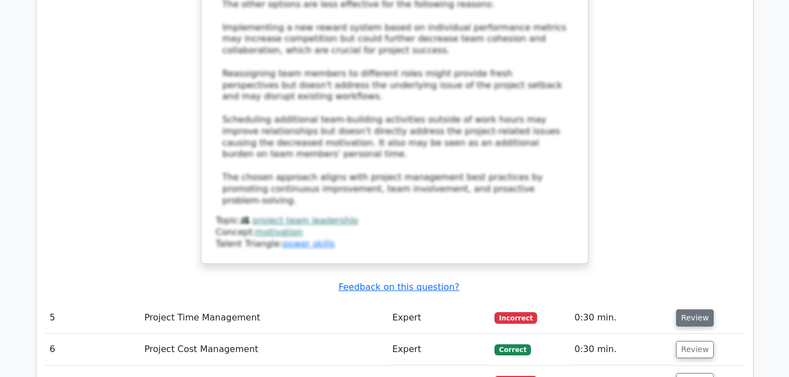
click at [687, 309] on button "Review" at bounding box center [695, 317] width 38 height 17
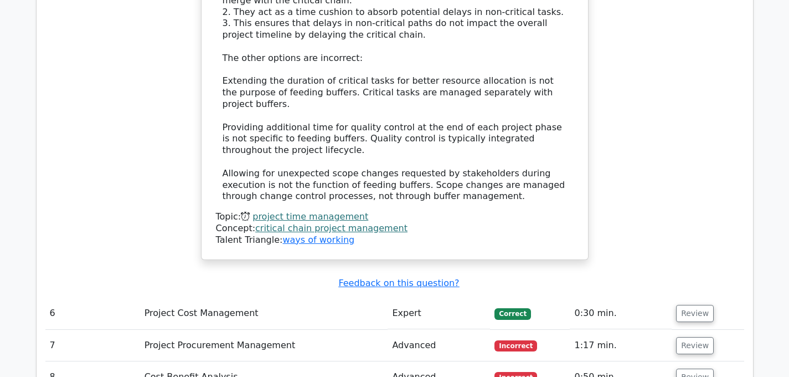
scroll to position [3037, 0]
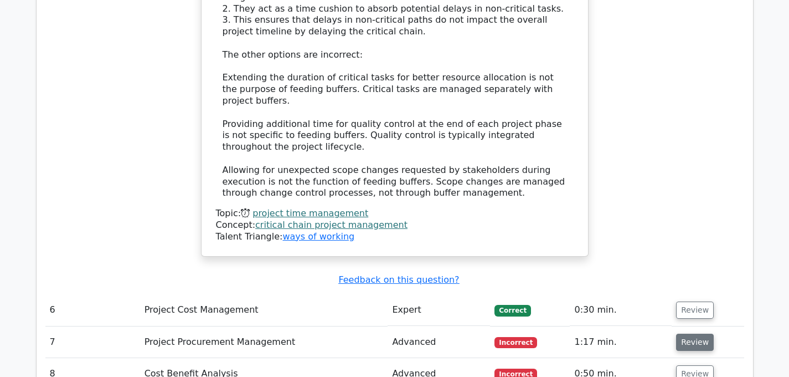
click at [688, 333] on button "Review" at bounding box center [695, 341] width 38 height 17
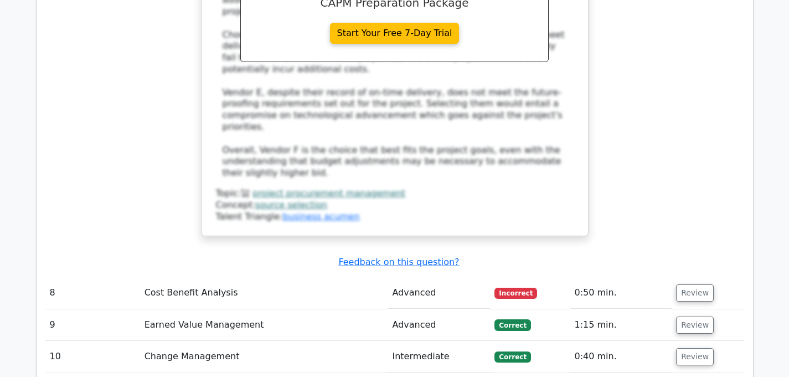
scroll to position [3827, 0]
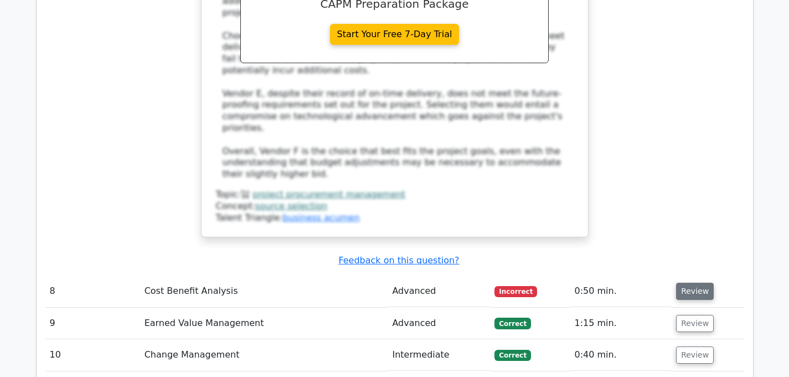
click at [681, 282] on button "Review" at bounding box center [695, 290] width 38 height 17
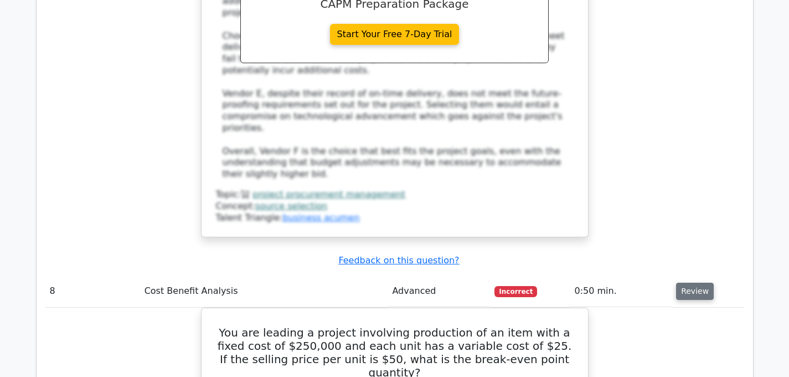
click at [681, 282] on button "Review" at bounding box center [695, 290] width 38 height 17
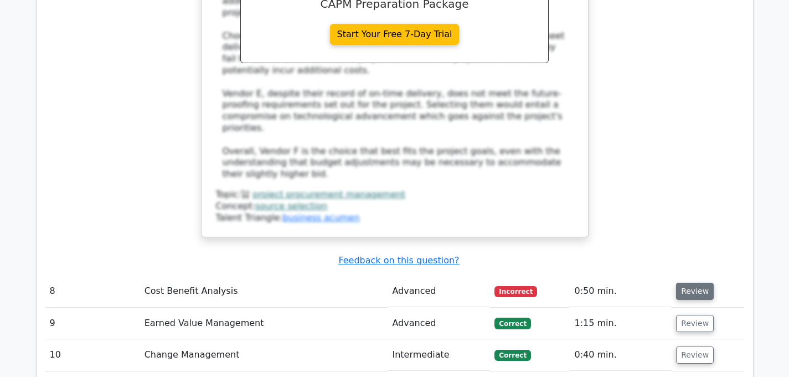
click at [681, 282] on button "Review" at bounding box center [695, 290] width 38 height 17
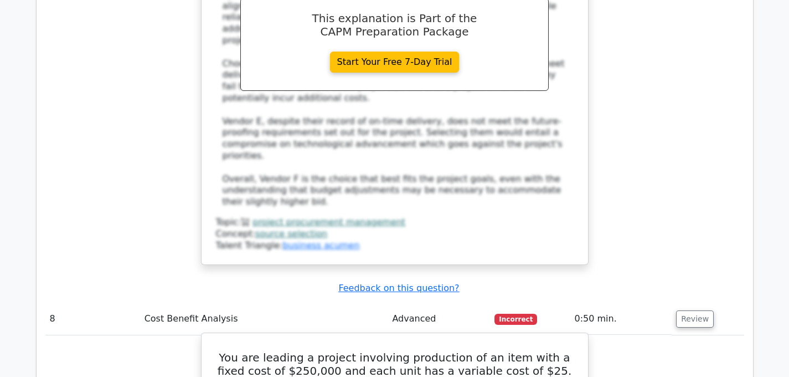
scroll to position [3799, 0]
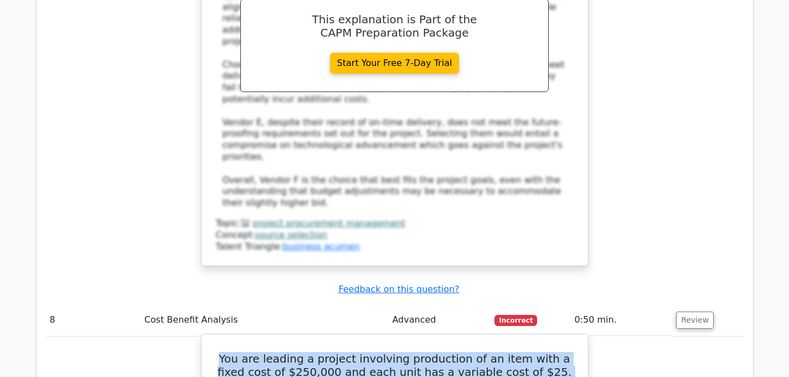
drag, startPoint x: 213, startPoint y: 230, endPoint x: 351, endPoint y: 270, distance: 143.7
drag, startPoint x: 215, startPoint y: 233, endPoint x: 553, endPoint y: 262, distance: 338.5
click at [553, 352] on h5 "You are leading a project involving production of an item with a fixed cost of …" at bounding box center [395, 378] width 360 height 53
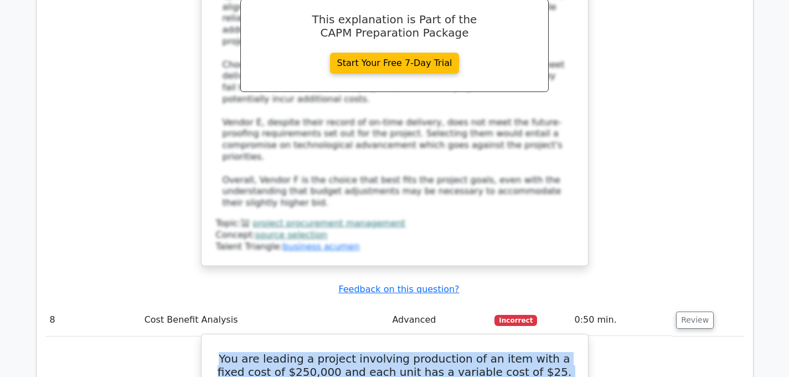
copy h5 "You are leading a project involving production of an item with a fixed cost of …"
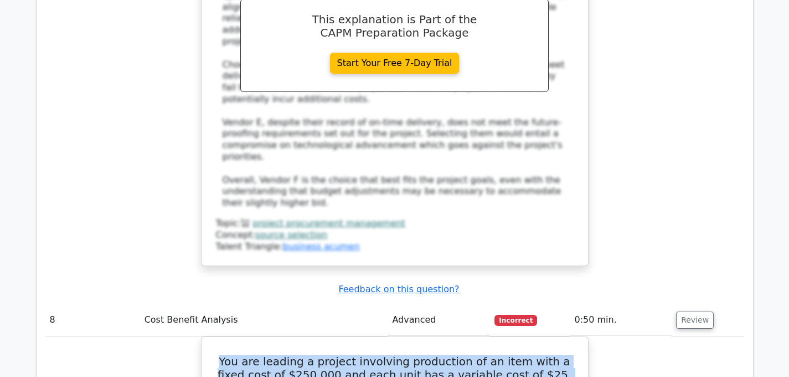
click at [293, 304] on td "Cost Benefit Analysis" at bounding box center [264, 320] width 248 height 32
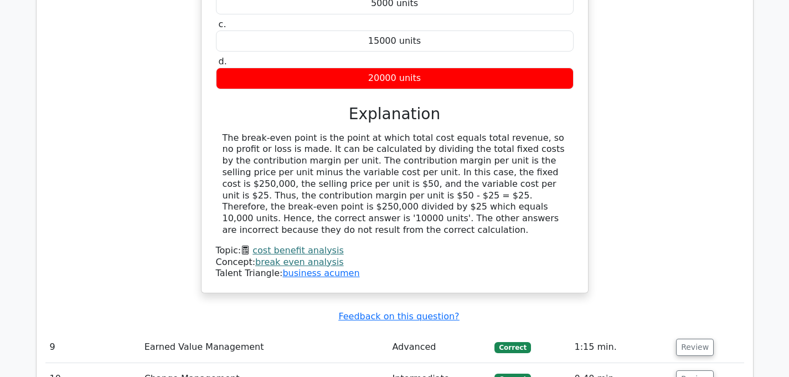
scroll to position [4263, 0]
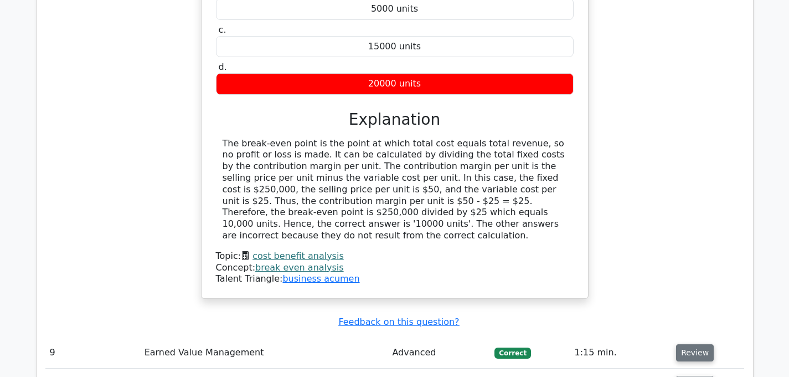
click at [682, 344] on button "Review" at bounding box center [695, 352] width 38 height 17
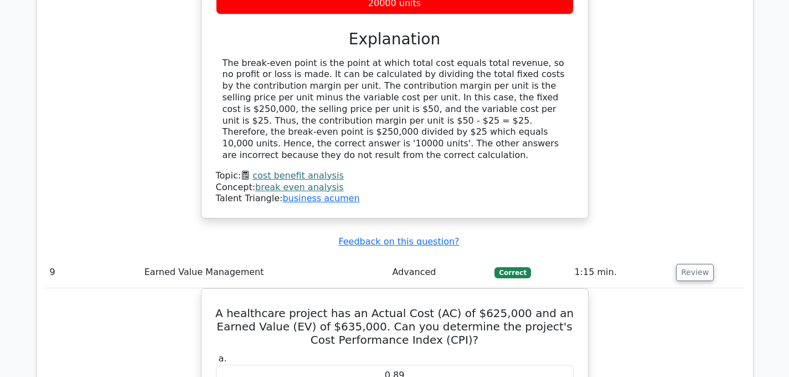
scroll to position [4349, 0]
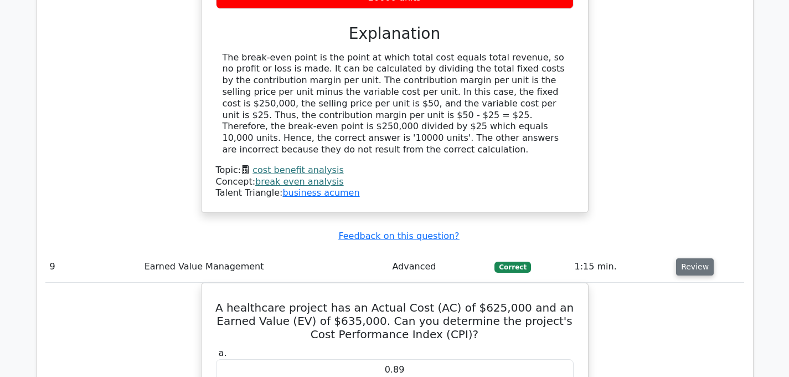
click at [701, 258] on button "Review" at bounding box center [695, 266] width 38 height 17
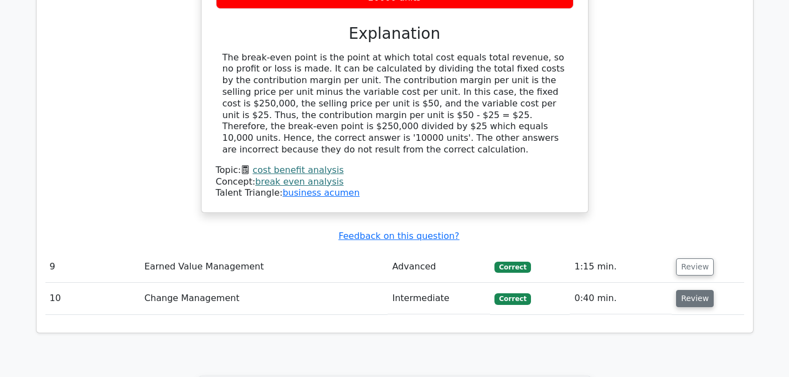
click at [688, 290] on button "Review" at bounding box center [695, 298] width 38 height 17
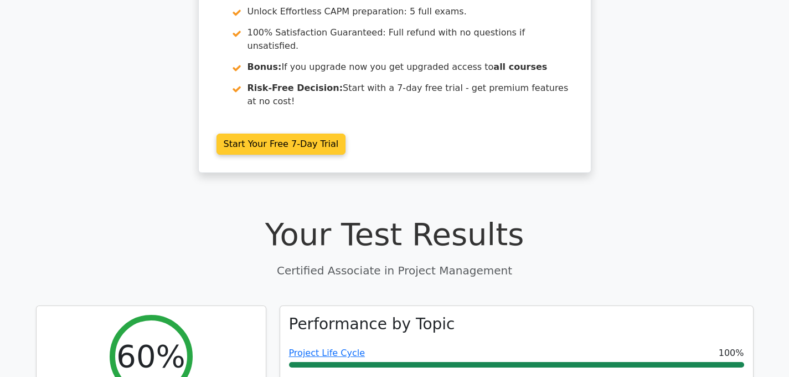
scroll to position [226, 0]
